Goal: Find specific page/section: Find specific page/section

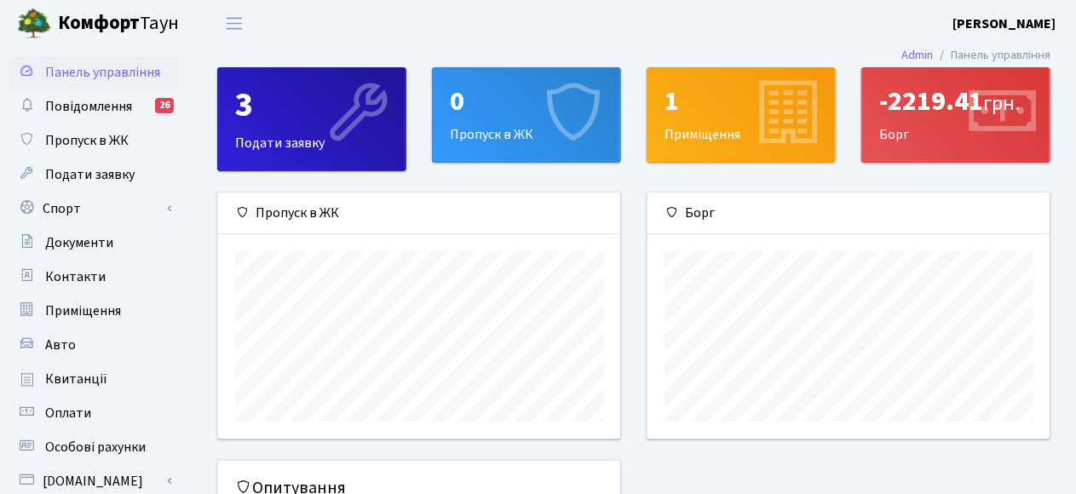
scroll to position [245, 403]
click at [78, 103] on span "Повідомлення" at bounding box center [88, 106] width 87 height 19
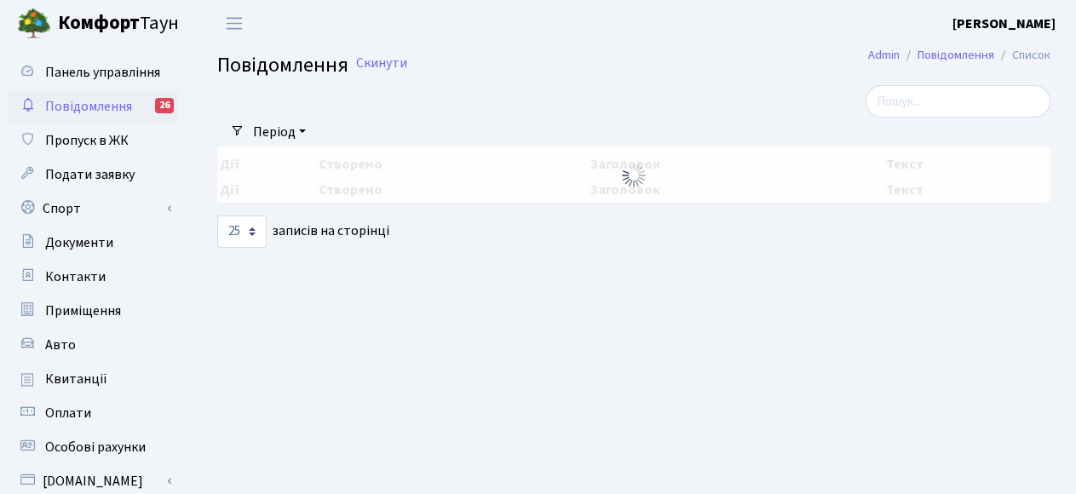
select select "25"
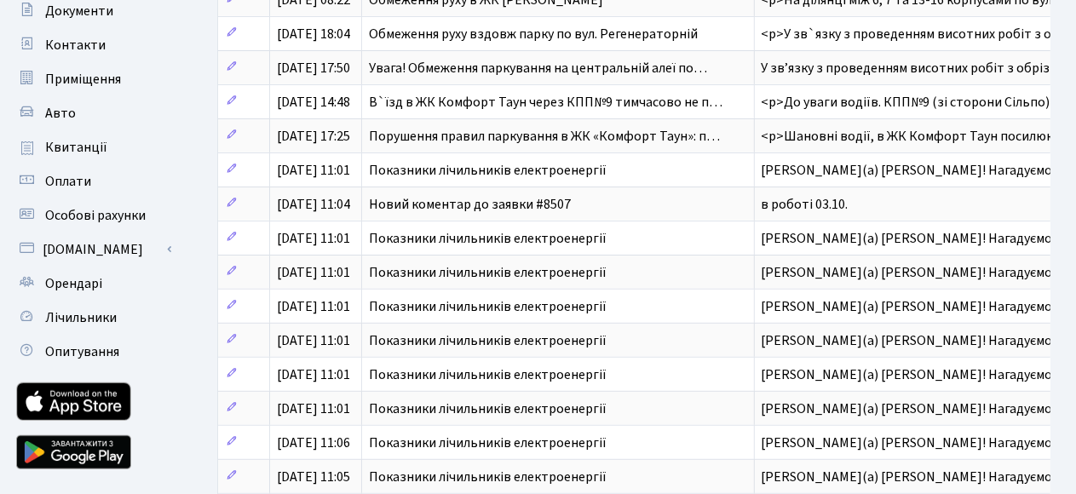
scroll to position [249, 0]
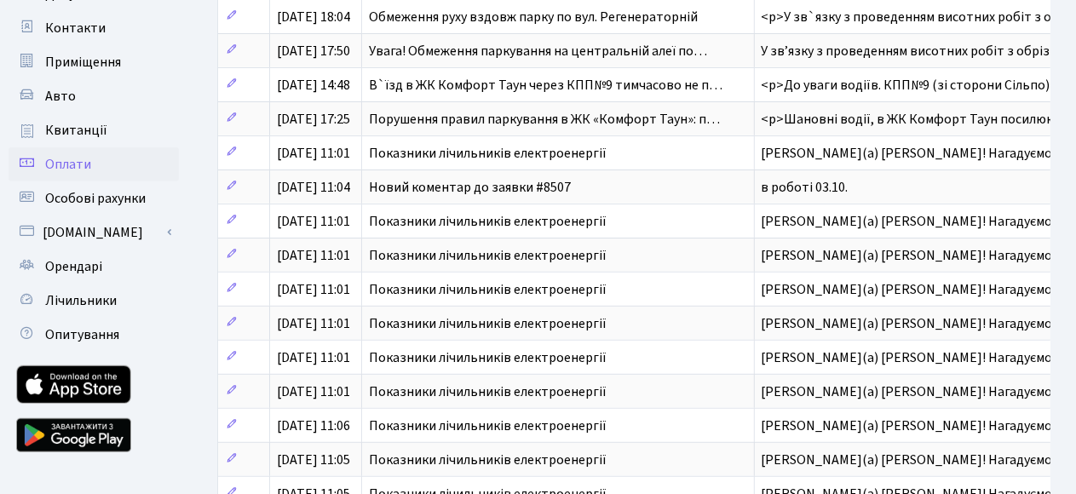
click at [65, 162] on span "Оплати" at bounding box center [68, 164] width 46 height 19
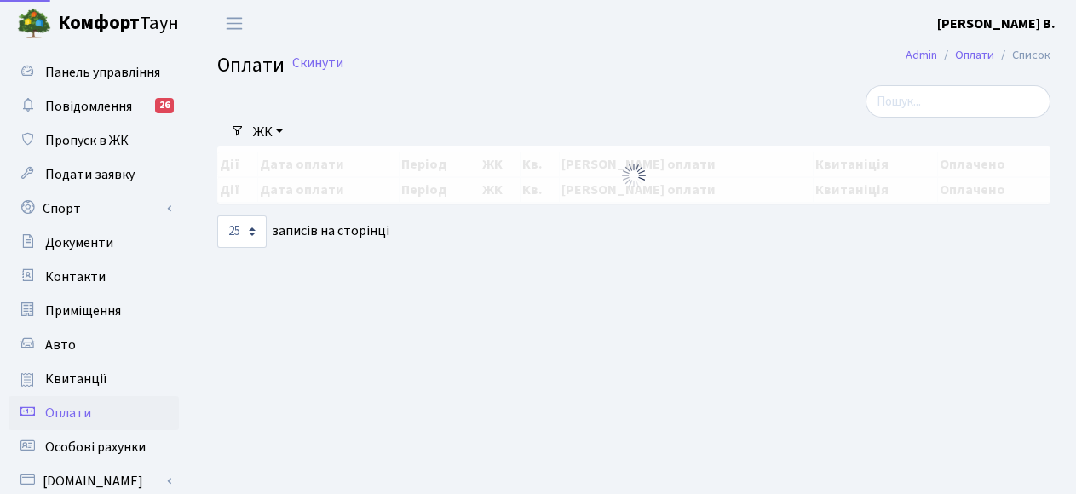
select select "25"
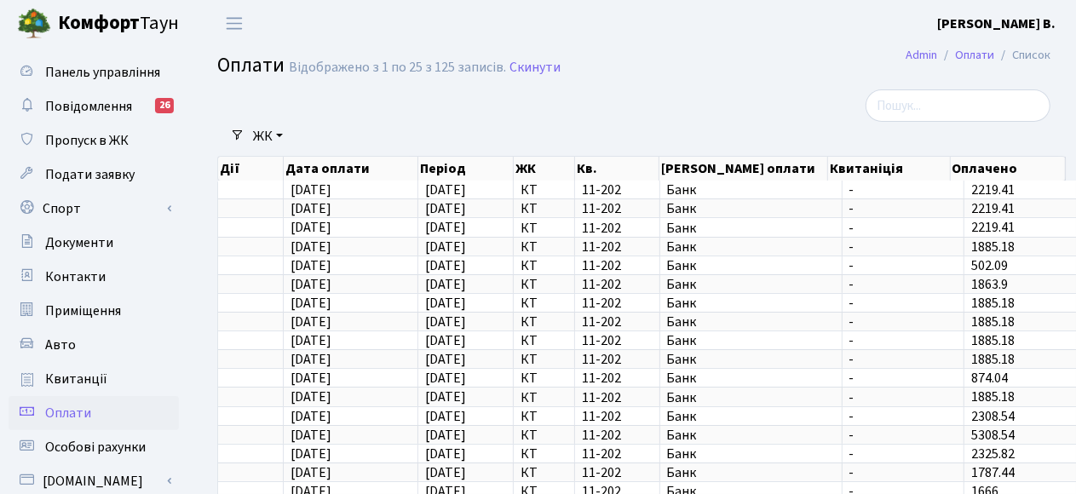
scroll to position [84, 0]
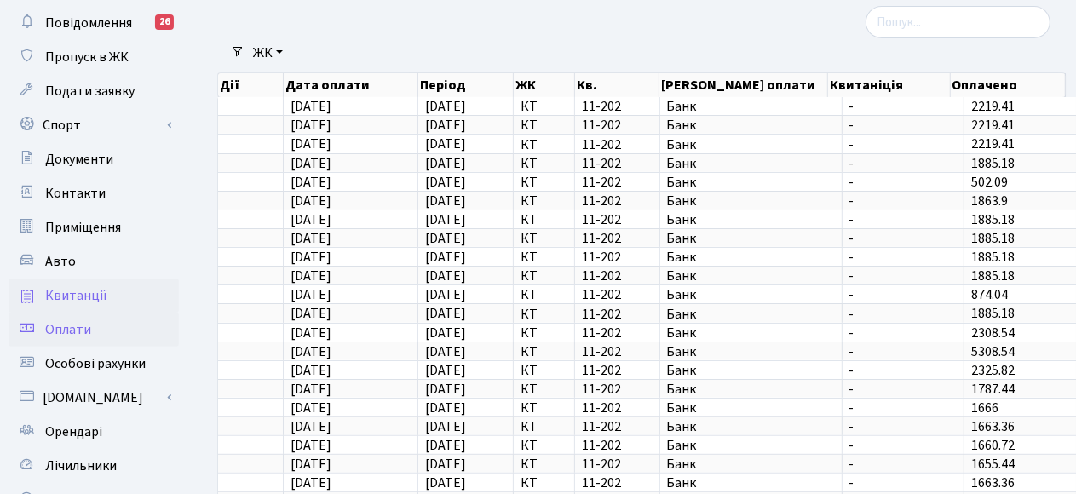
click at [68, 297] on span "Квитанції" at bounding box center [76, 295] width 62 height 19
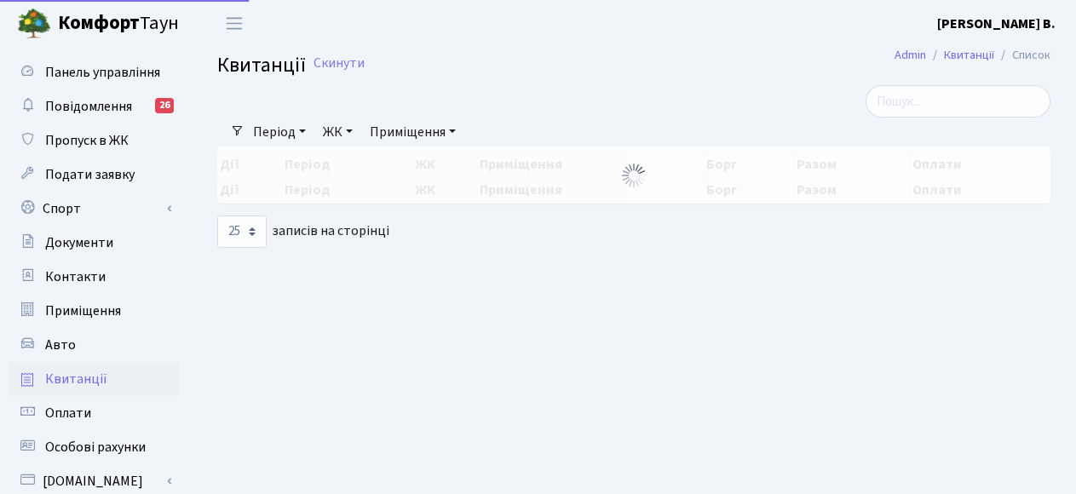
select select "25"
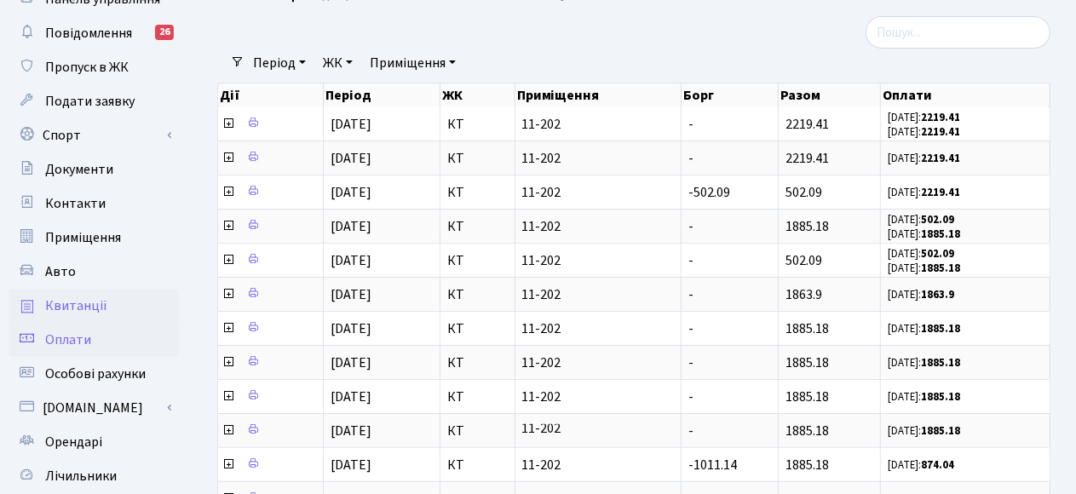
scroll to position [85, 0]
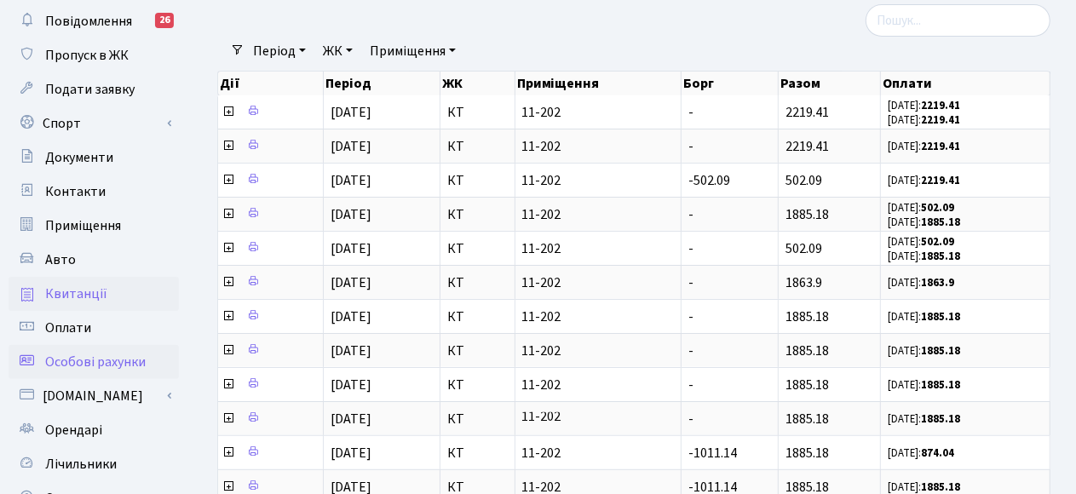
click at [107, 361] on ul "Панель управління Повідомлення 26 Пропуск в ЖК Подати заявку Спорт Бронювання С…" at bounding box center [94, 491] width 170 height 1042
click at [107, 361] on span "Особові рахунки" at bounding box center [95, 362] width 101 height 19
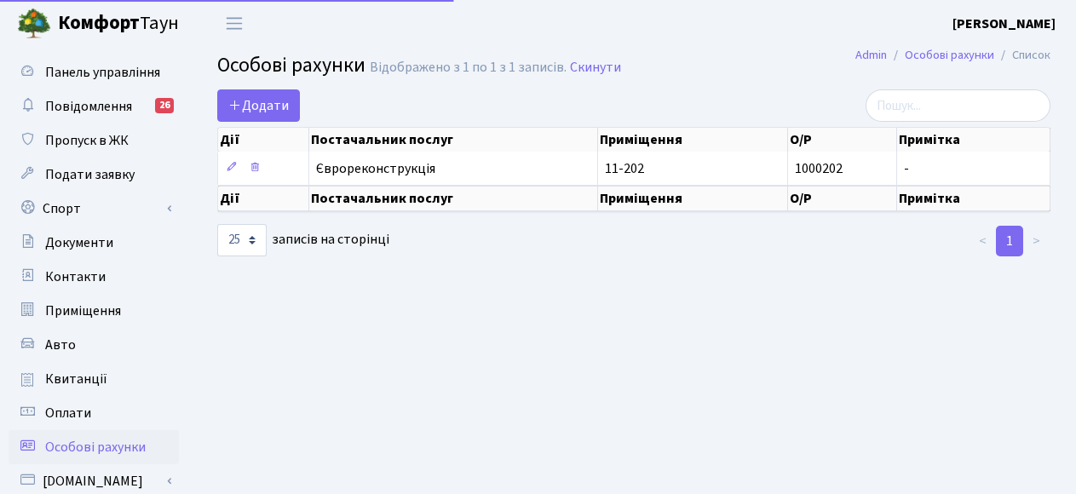
select select "25"
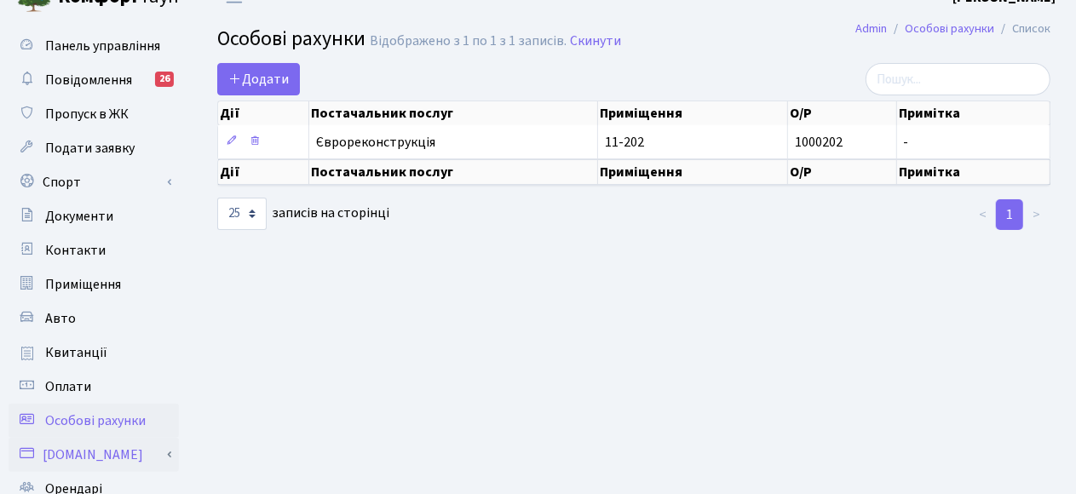
scroll to position [85, 0]
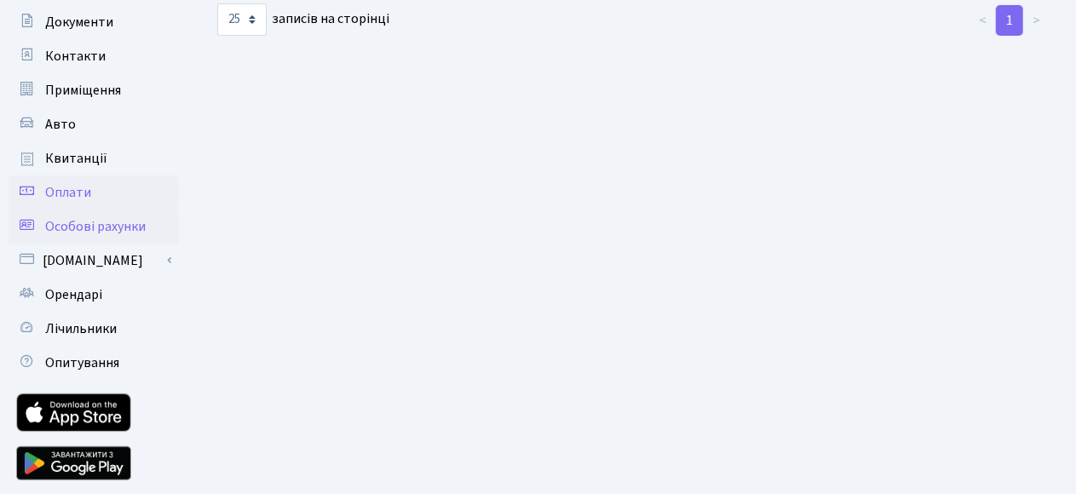
click at [58, 329] on ul "Панель управління Повідомлення 26 Пропуск в ЖК Подати заявку Спорт Бронювання С…" at bounding box center [94, 165] width 170 height 661
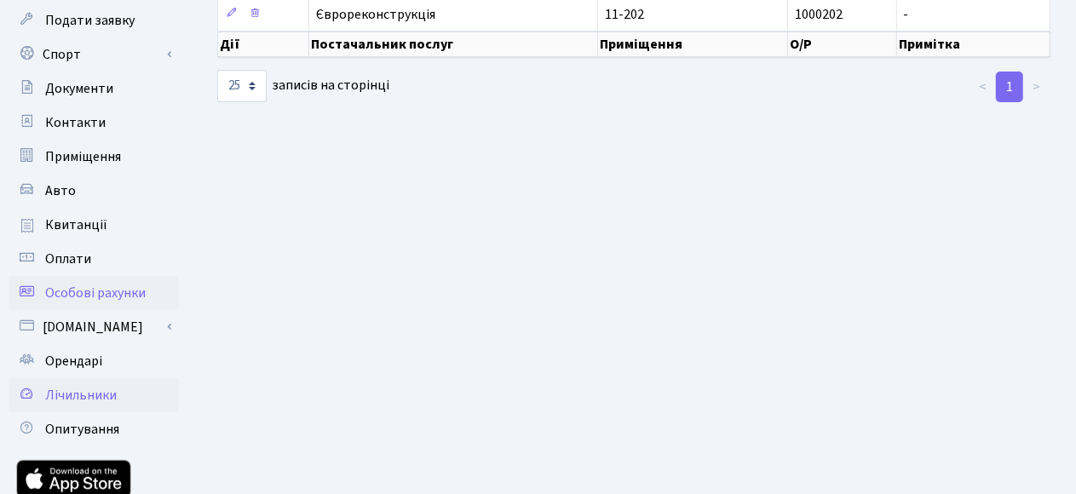
scroll to position [188, 0]
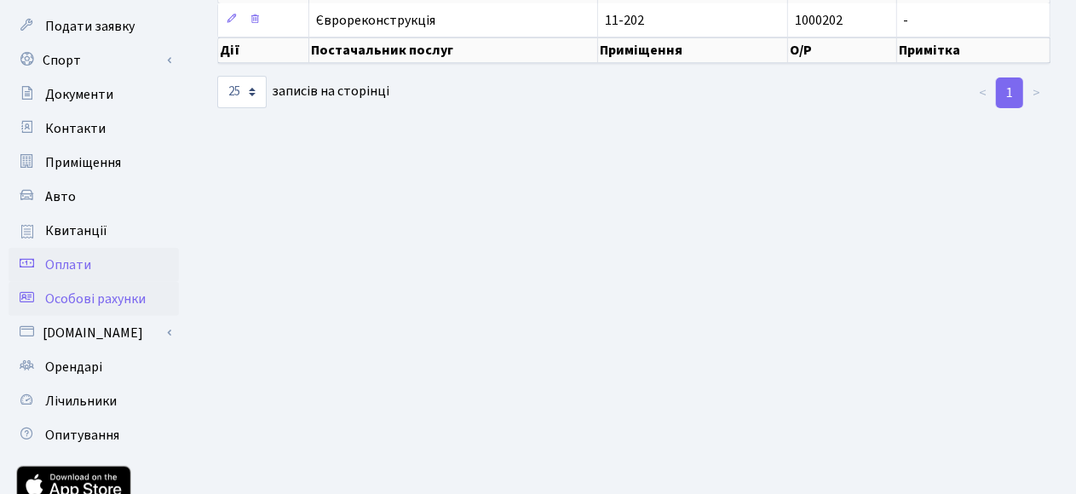
click at [76, 228] on ul "Панель управління Повідомлення 26 Пропуск в ЖК Подати заявку Спорт Бронювання С…" at bounding box center [94, 237] width 170 height 661
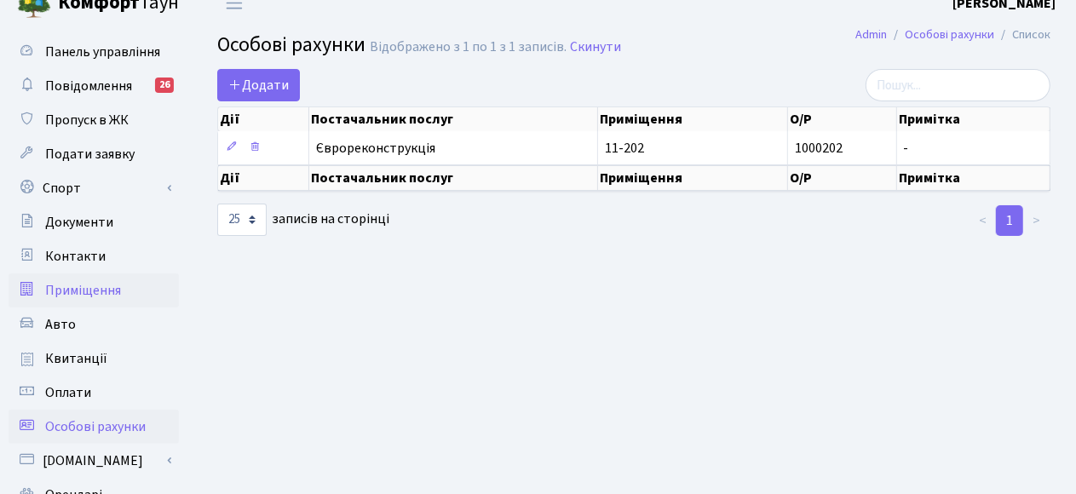
scroll to position [0, 0]
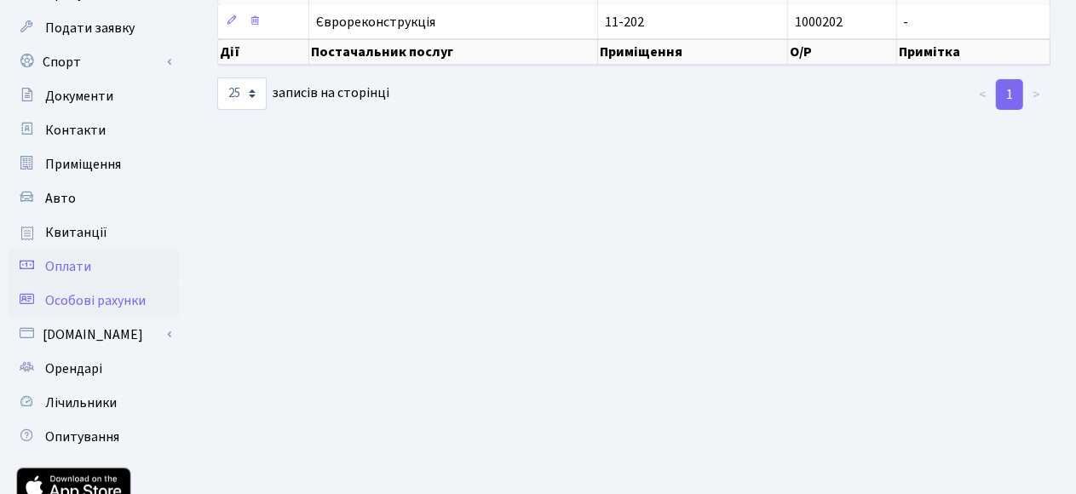
click at [67, 222] on ul "Панель управління Повідомлення 26 Пропуск в ЖК Подати заявку Спорт Бронювання С…" at bounding box center [94, 239] width 170 height 661
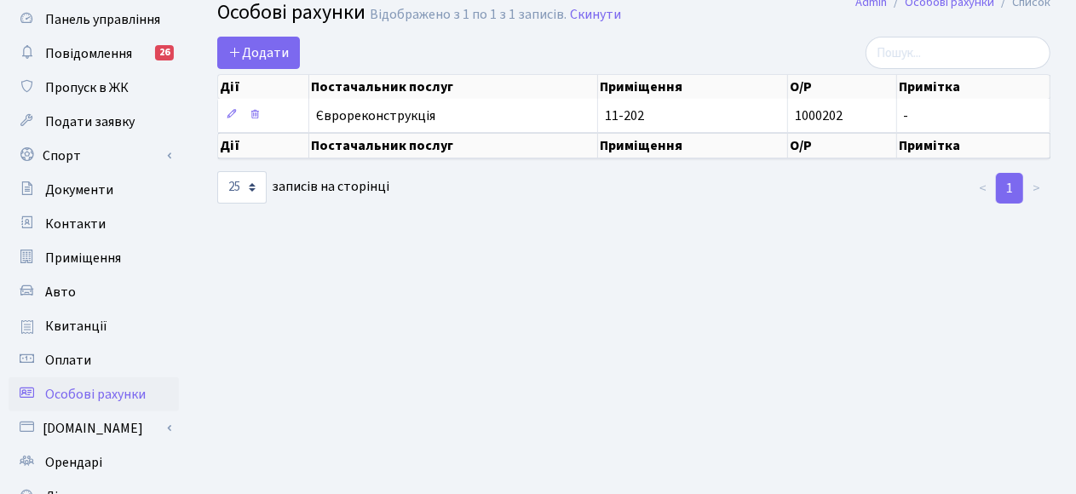
click at [642, 312] on main "Admin Особові рахунки Список Особові рахунки Відображено з 1 по 1 з 1 записів. …" at bounding box center [634, 333] width 885 height 678
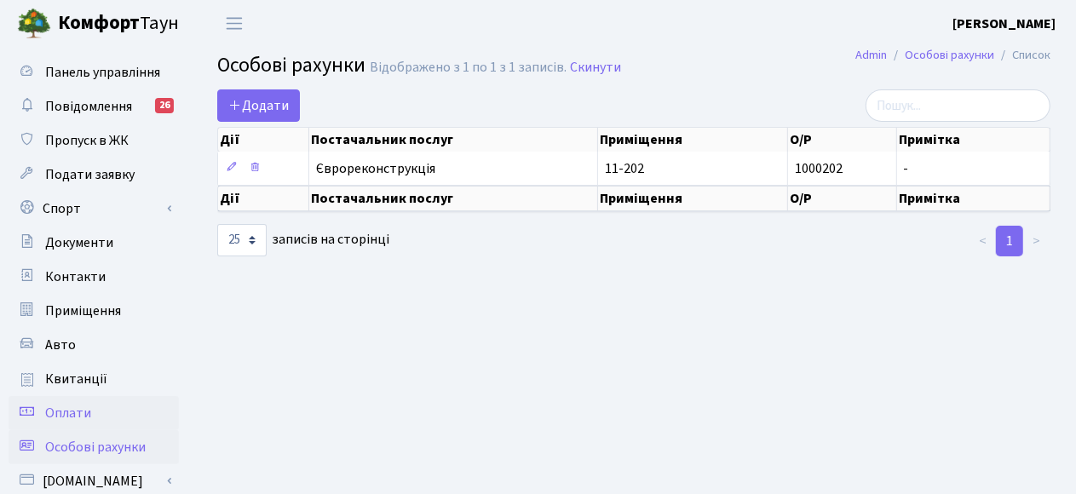
click at [70, 408] on span "Оплати" at bounding box center [68, 413] width 46 height 19
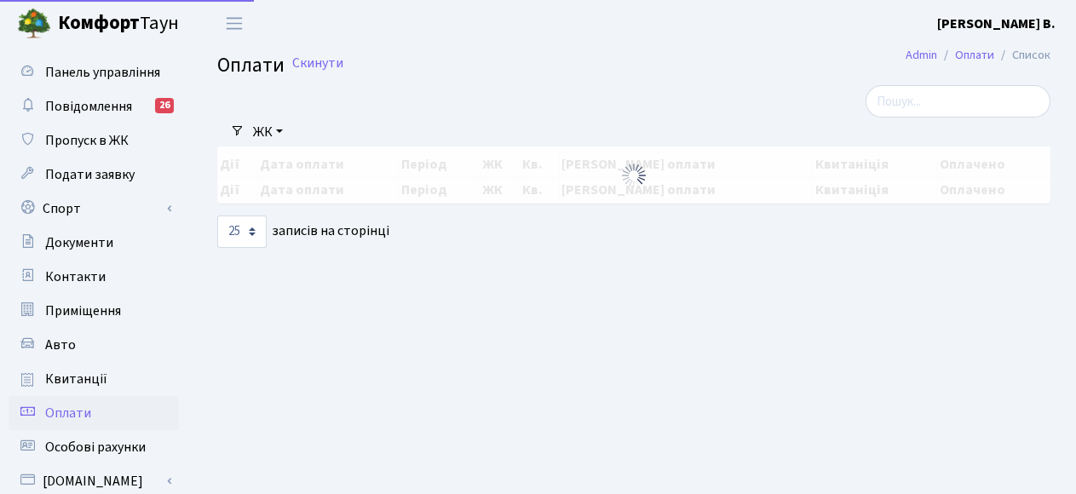
select select "25"
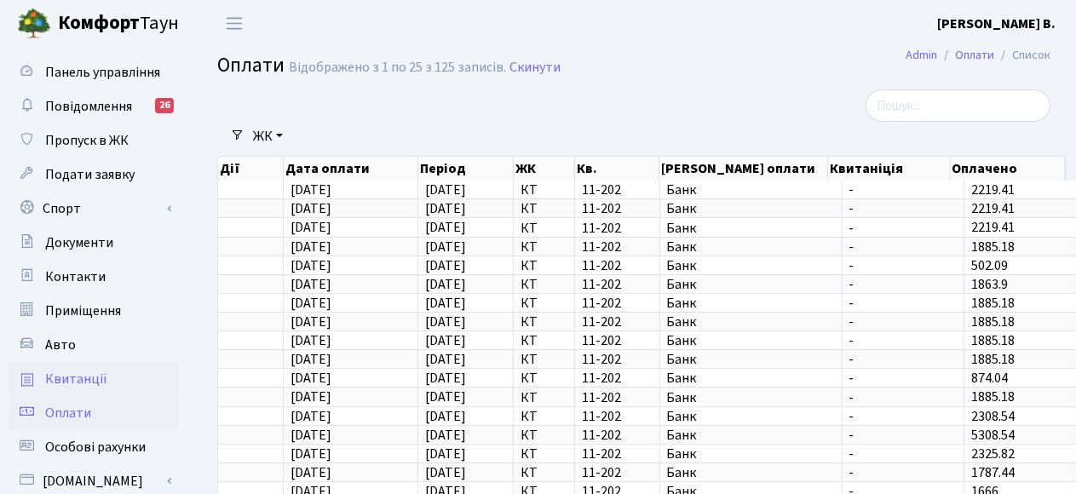
click at [79, 379] on span "Квитанції" at bounding box center [76, 379] width 62 height 19
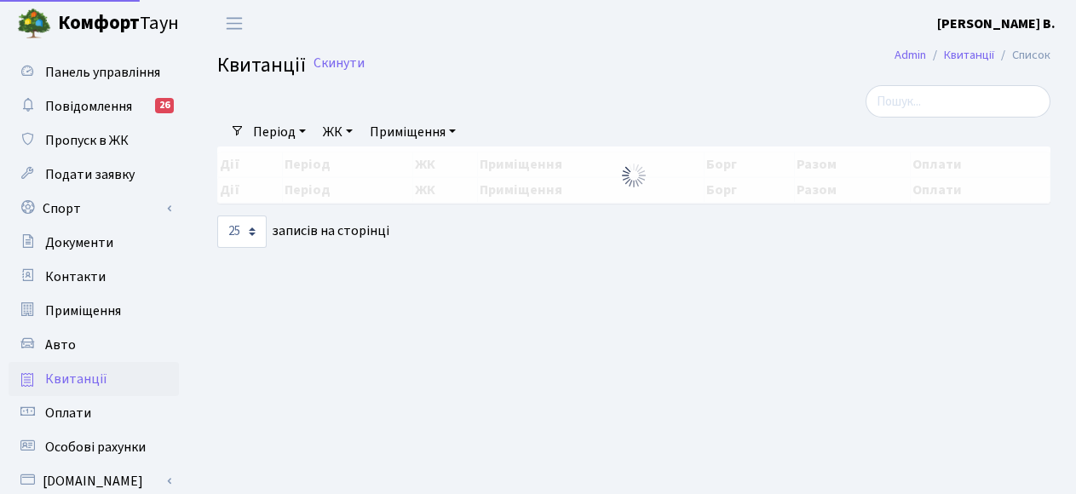
select select "25"
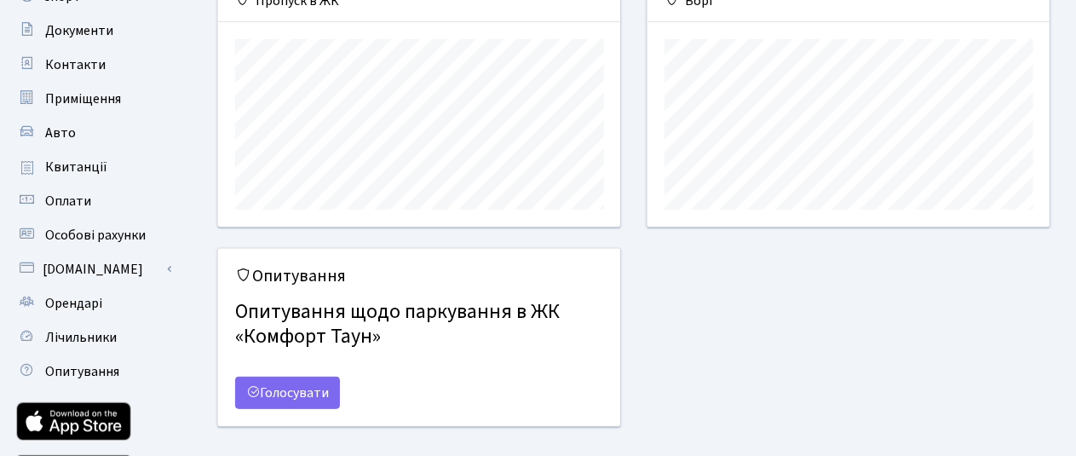
scroll to position [213, 0]
click at [60, 167] on span "Квитанції" at bounding box center [76, 166] width 62 height 19
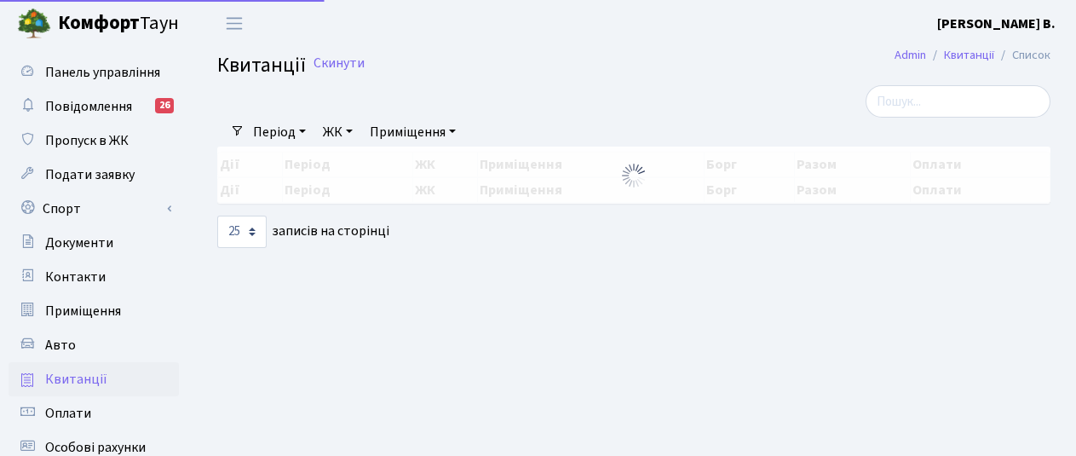
select select "25"
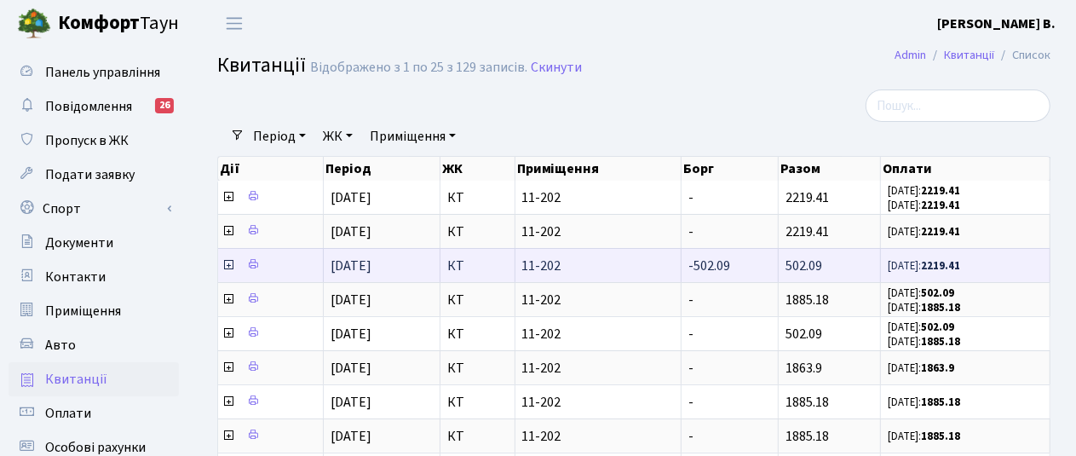
drag, startPoint x: 246, startPoint y: 164, endPoint x: 1039, endPoint y: 279, distance: 800.8
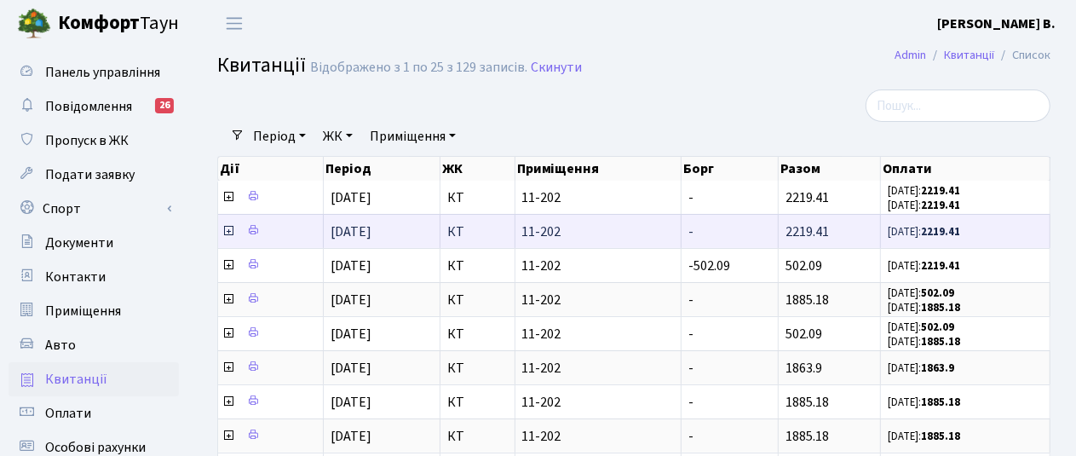
copy div "Lor Ipsumd SI Ametconsec Adip Elits Doeius Tem Incidi UT Laboreetdo Magn Aliqu …"
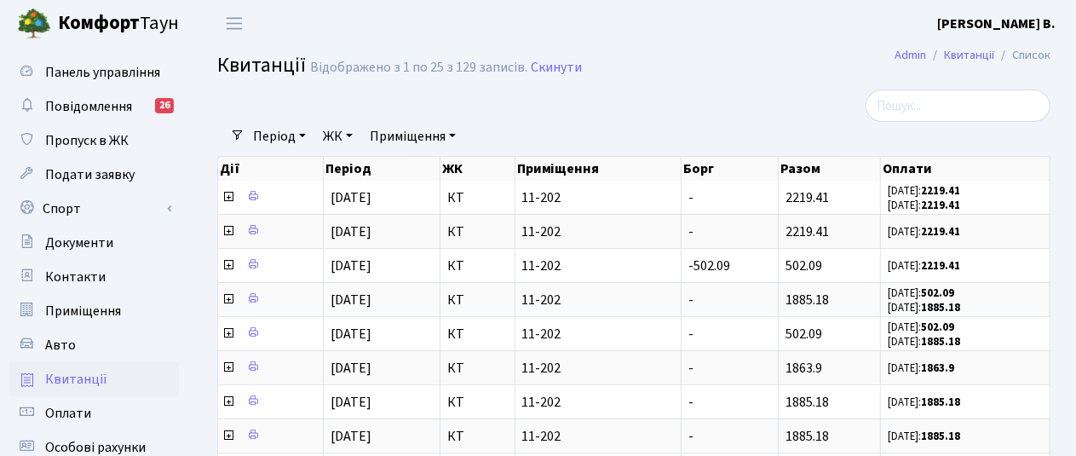
click at [774, 64] on h2 "Квитанції Відображено з 1 по 25 з 129 записів. Скинути" at bounding box center [634, 68] width 834 height 29
